Goal: Task Accomplishment & Management: Manage account settings

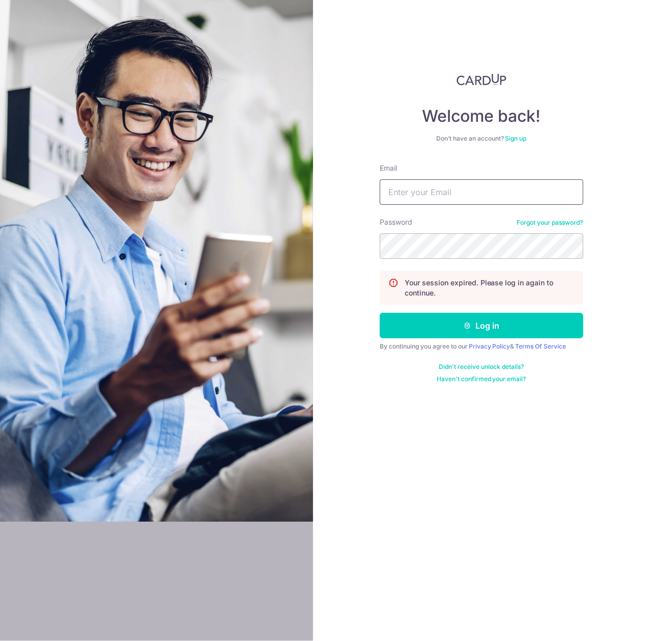
click at [434, 199] on input "Email" at bounding box center [482, 191] width 204 height 25
type input "[EMAIL_ADDRESS][DOMAIN_NAME]"
click at [380, 313] on button "Log in" at bounding box center [482, 325] width 204 height 25
